Goal: Navigation & Orientation: Find specific page/section

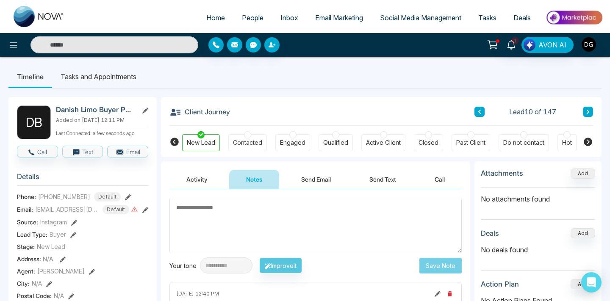
click at [246, 19] on span "People" at bounding box center [253, 18] width 22 height 8
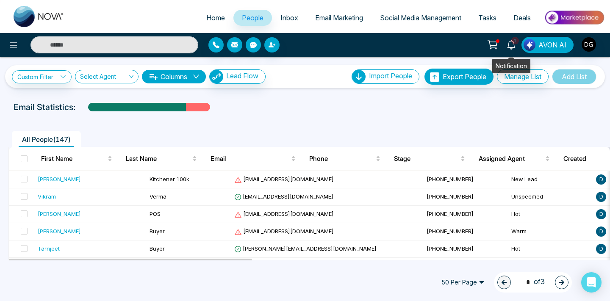
click at [508, 46] on icon at bounding box center [510, 44] width 9 height 9
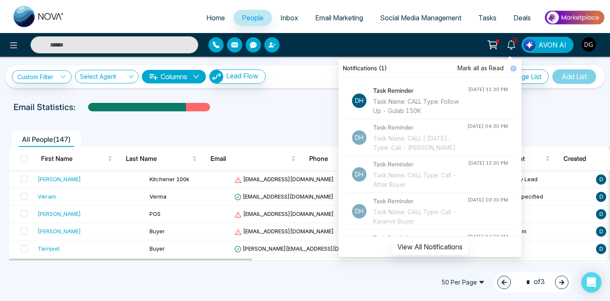
click at [284, 111] on div "Email Statistics:" at bounding box center [206, 107] width 385 height 13
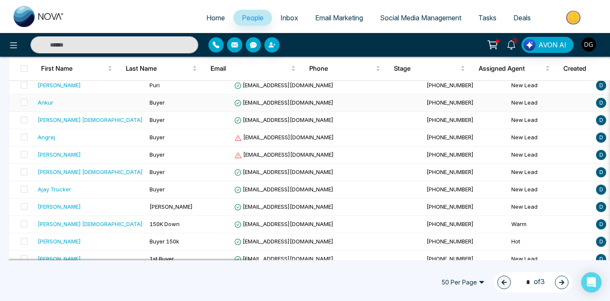
scroll to position [781, 0]
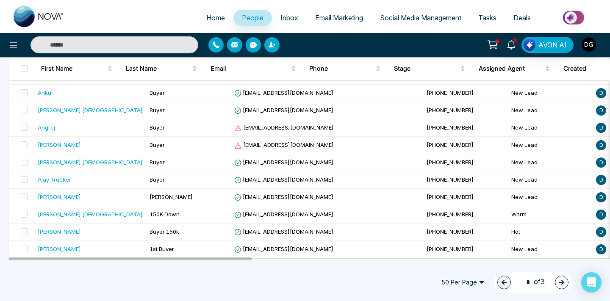
click at [561, 277] on button "button" at bounding box center [562, 283] width 14 height 14
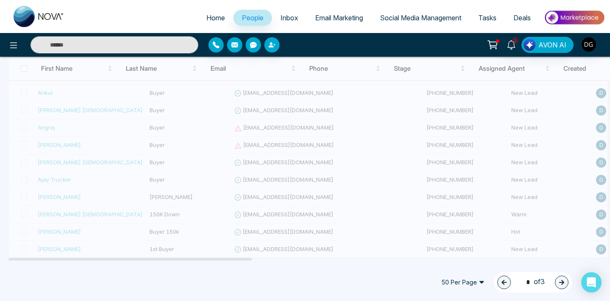
type input "*"
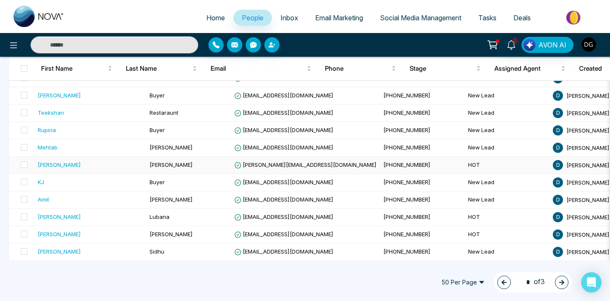
scroll to position [544, 0]
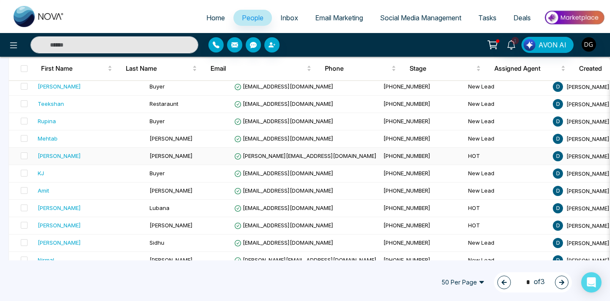
click at [193, 160] on td "[PERSON_NAME]" at bounding box center [188, 156] width 85 height 17
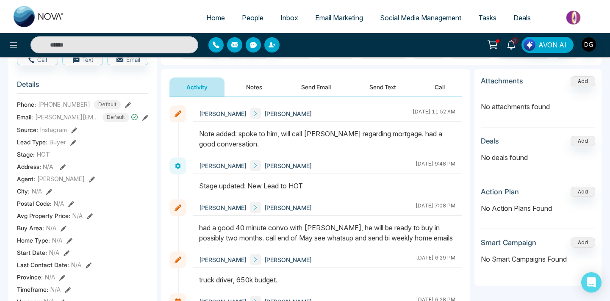
scroll to position [93, 0]
click at [245, 16] on span "People" at bounding box center [253, 18] width 22 height 8
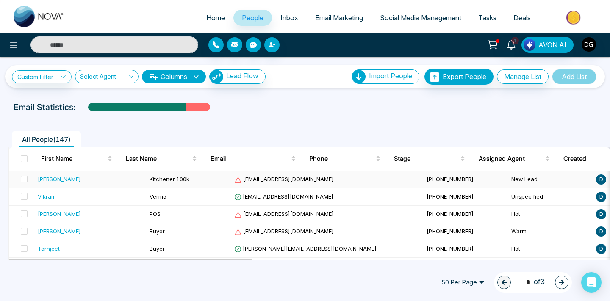
click at [160, 181] on span "Kitchener 100k" at bounding box center [169, 179] width 40 height 7
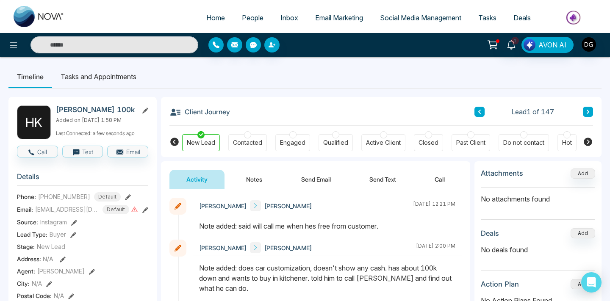
click at [248, 12] on link "People" at bounding box center [252, 18] width 39 height 16
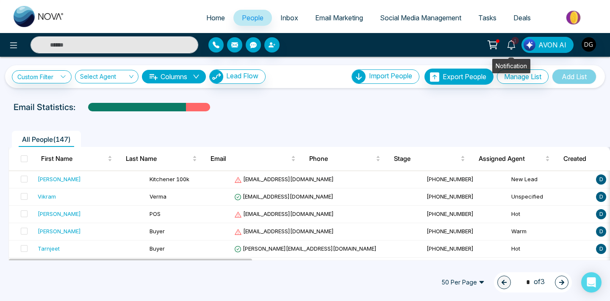
click at [513, 48] on icon at bounding box center [510, 44] width 9 height 9
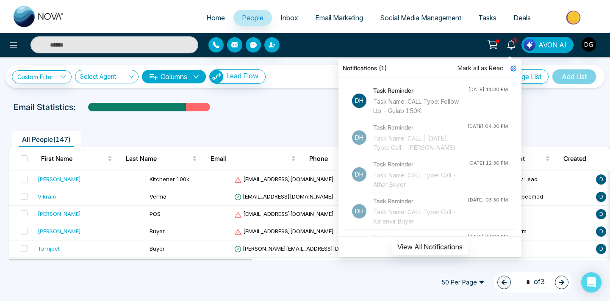
click at [309, 102] on div "Email Statistics:" at bounding box center [206, 107] width 385 height 13
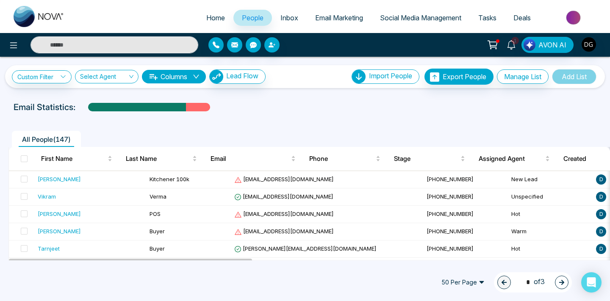
click at [309, 102] on div "Email Statistics:" at bounding box center [206, 107] width 385 height 13
